Goal: Information Seeking & Learning: Understand process/instructions

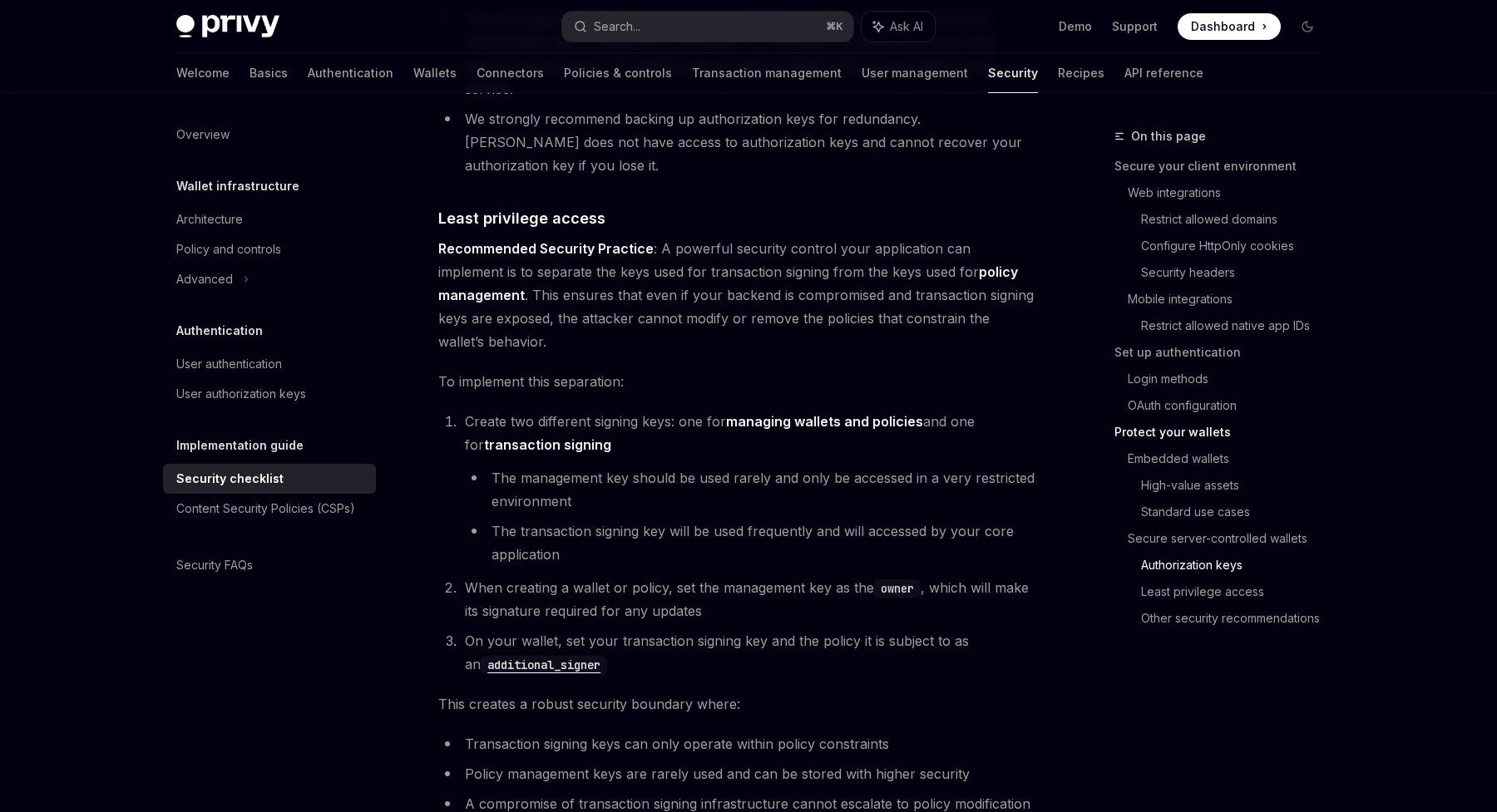
scroll to position [3141, 0]
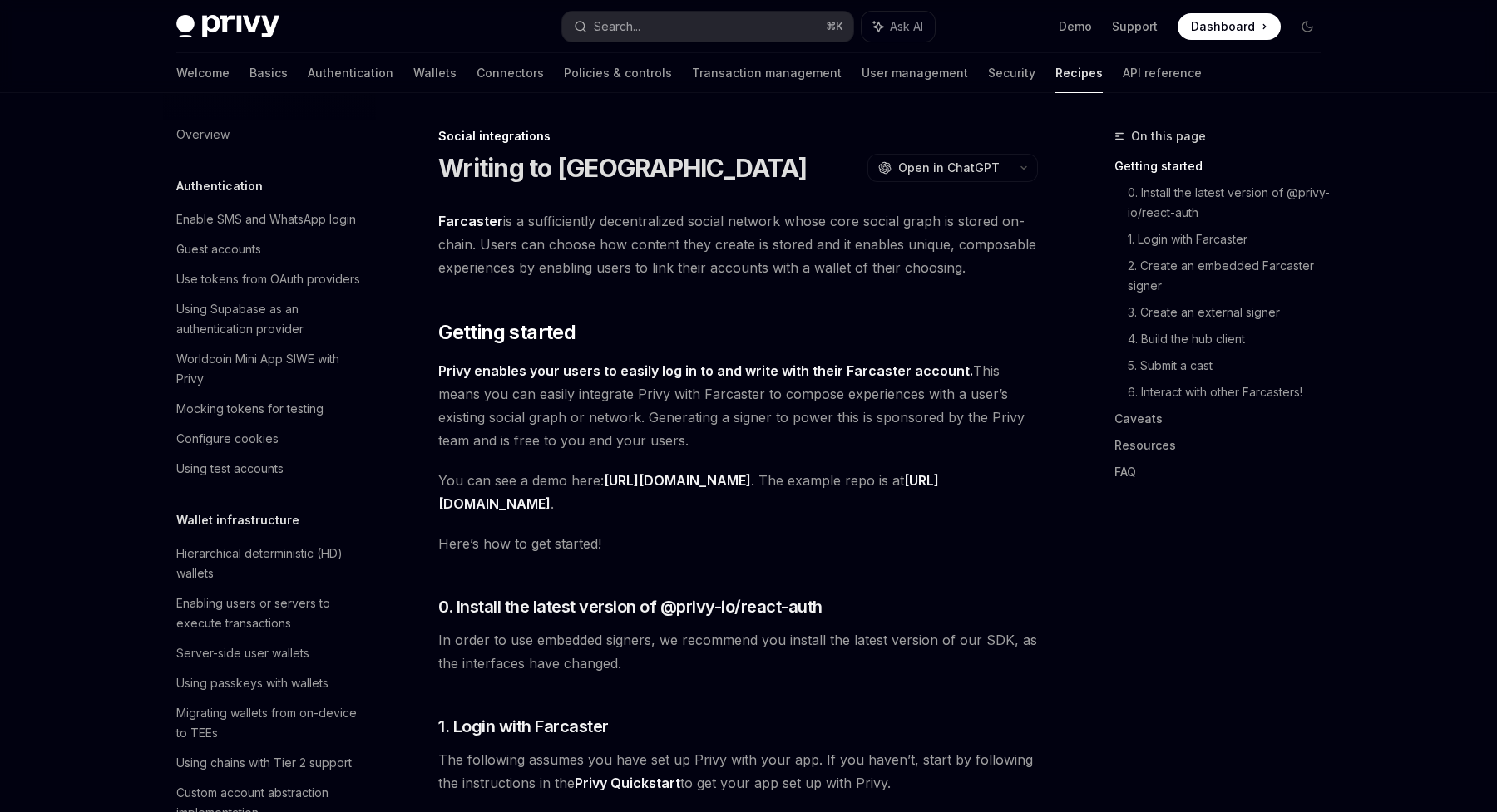
scroll to position [1044, 0]
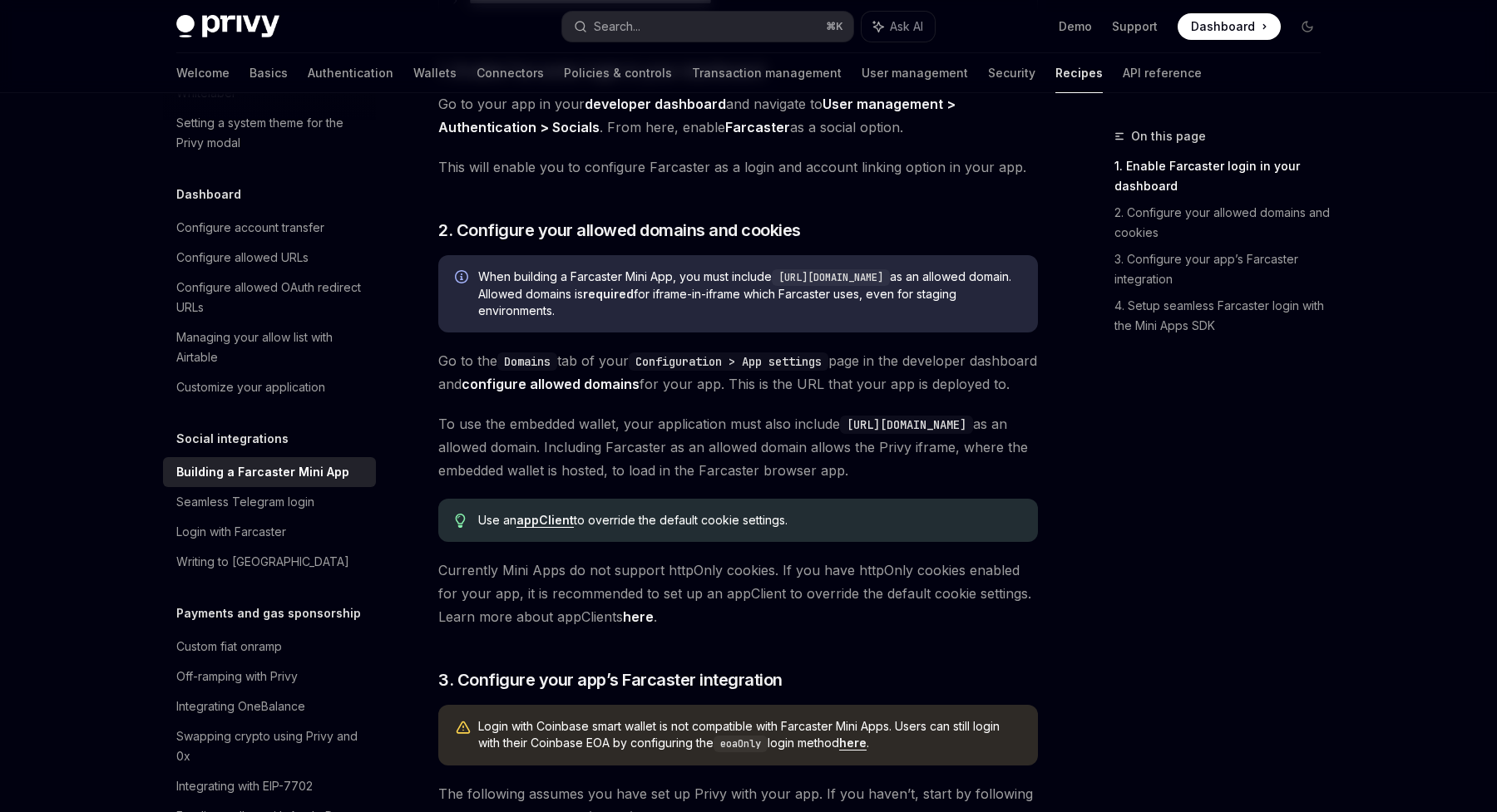
scroll to position [712, 0]
drag, startPoint x: 785, startPoint y: 271, endPoint x: 912, endPoint y: 268, distance: 127.0
click at [890, 268] on code "https://farcaster.xyz" at bounding box center [830, 276] width 118 height 17
copy code "https://farcaster.xyz"
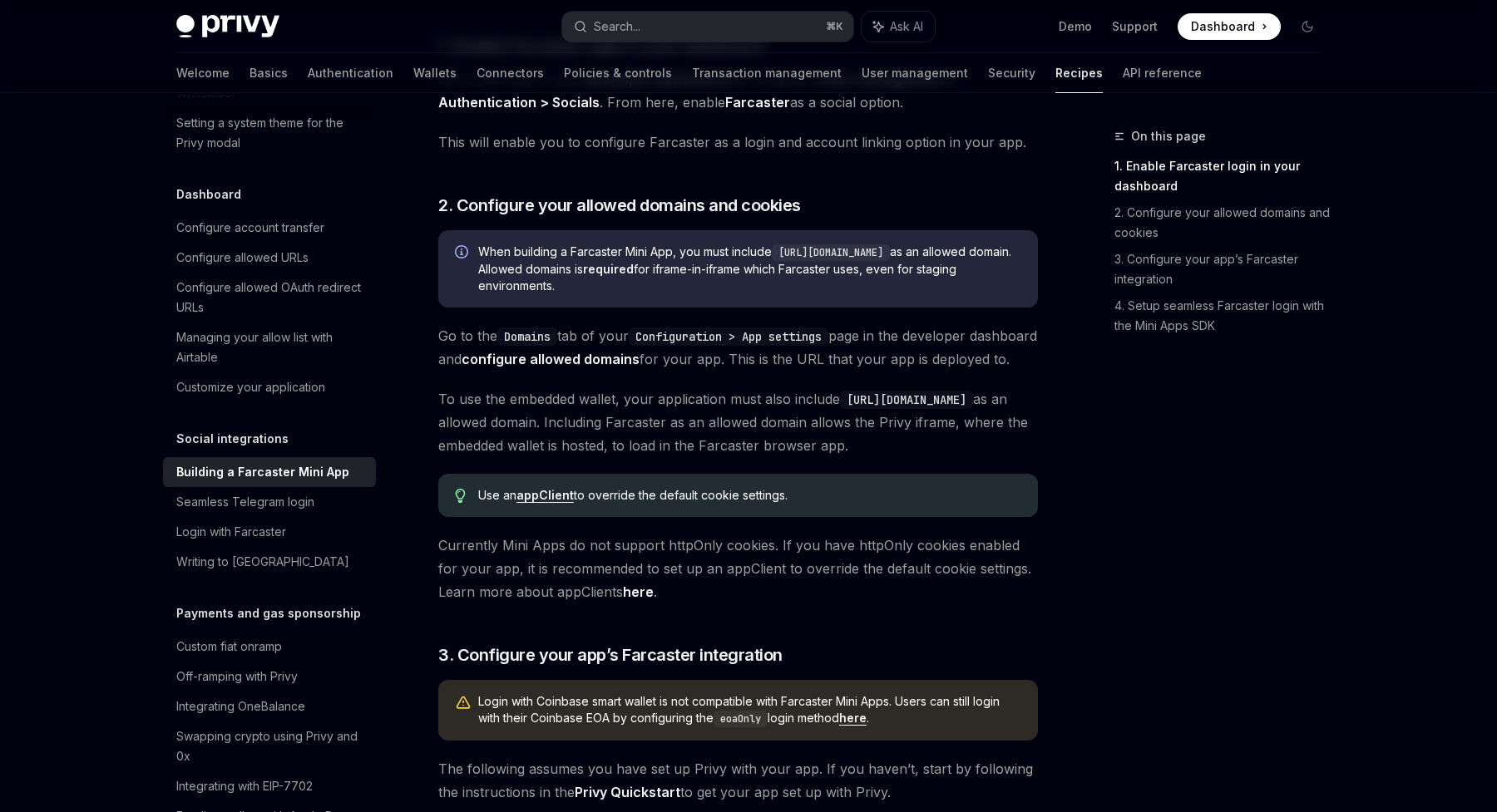
scroll to position [714, 0]
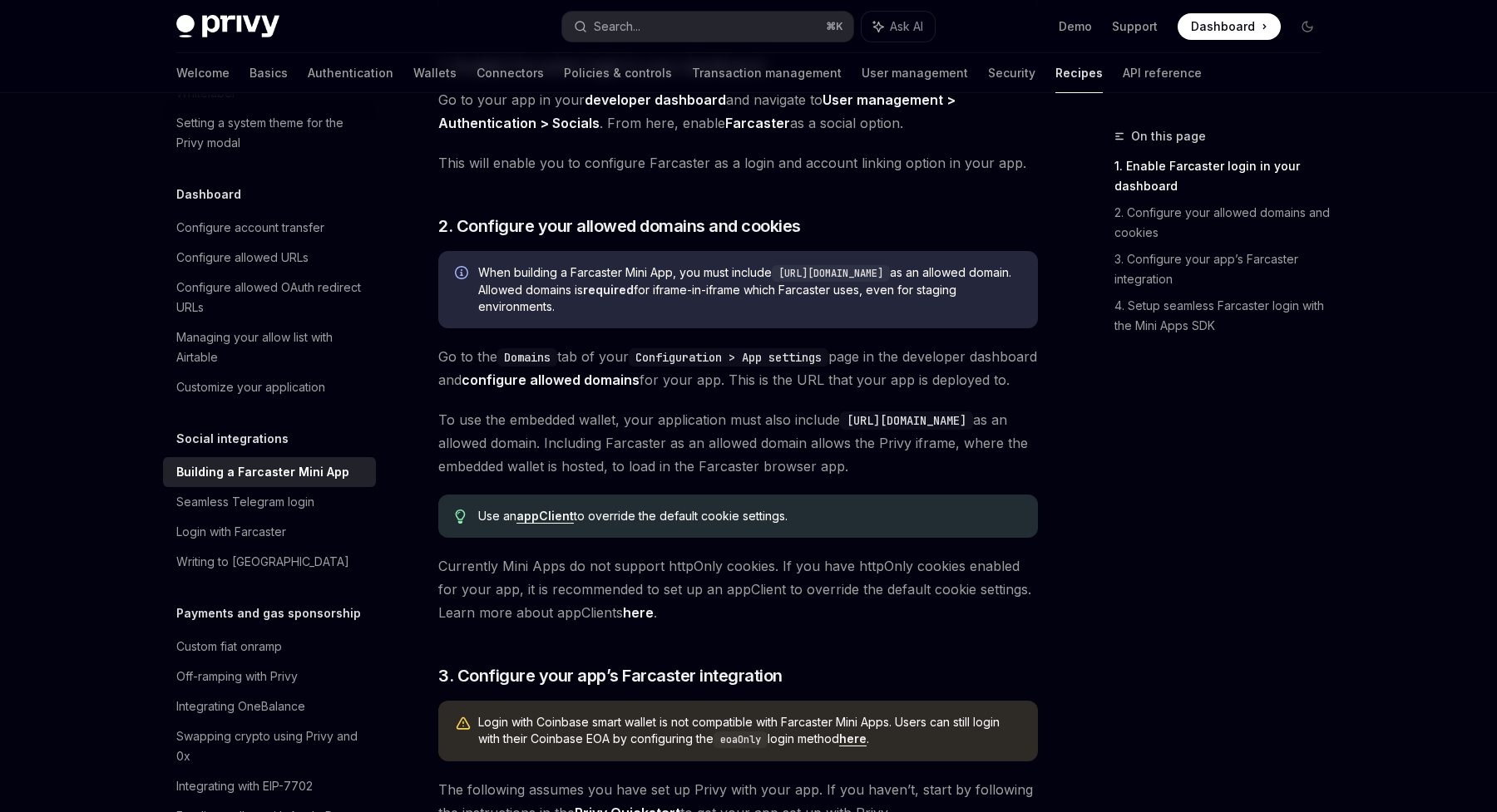
drag, startPoint x: 779, startPoint y: 277, endPoint x: 912, endPoint y: 273, distance: 133.1
click at [890, 273] on code "https://farcaster.xyz" at bounding box center [830, 273] width 118 height 17
copy code "https://farcaster.xyz"
click at [881, 371] on span "Go to the Domains tab of your Configuration > App settings page in the develope…" at bounding box center [738, 367] width 600 height 47
